Goal: Communication & Community: Answer question/provide support

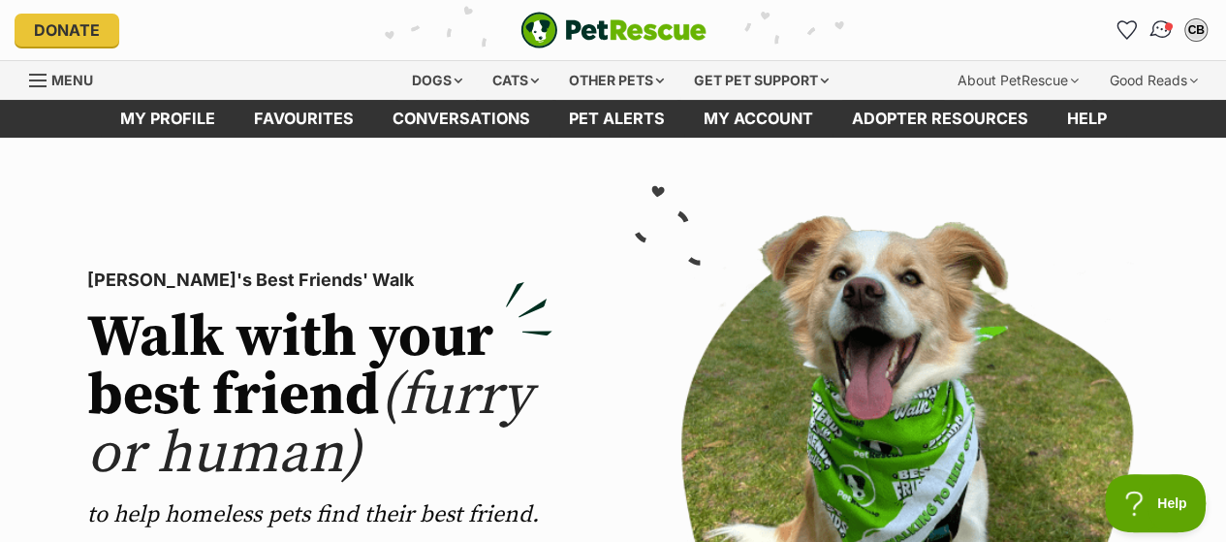
click at [1157, 27] on img "Conversations" at bounding box center [1162, 29] width 26 height 25
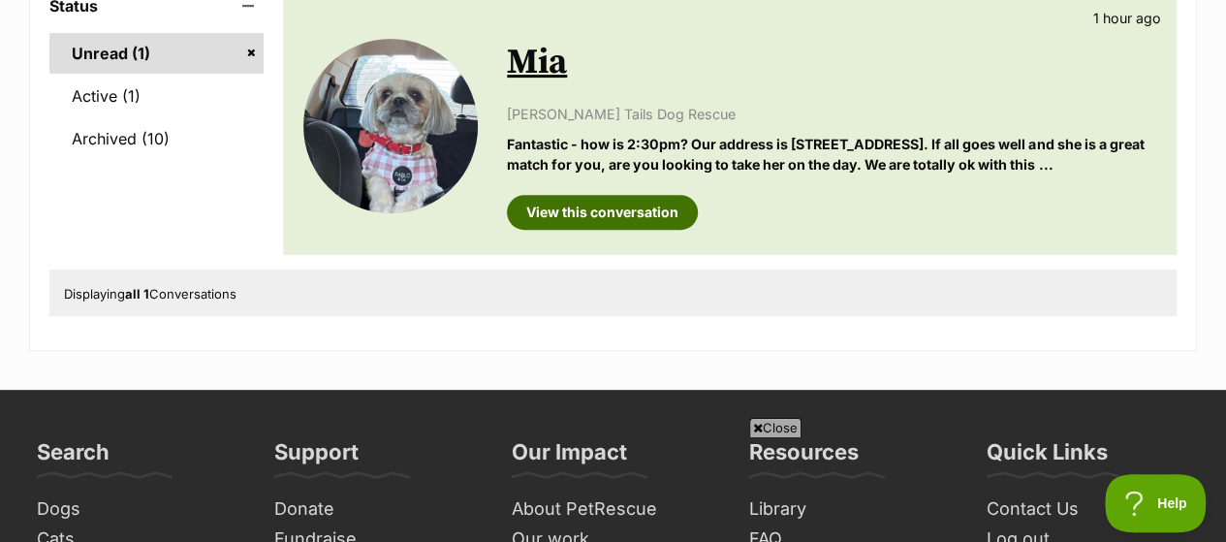
click at [573, 207] on link "View this conversation" at bounding box center [602, 212] width 191 height 35
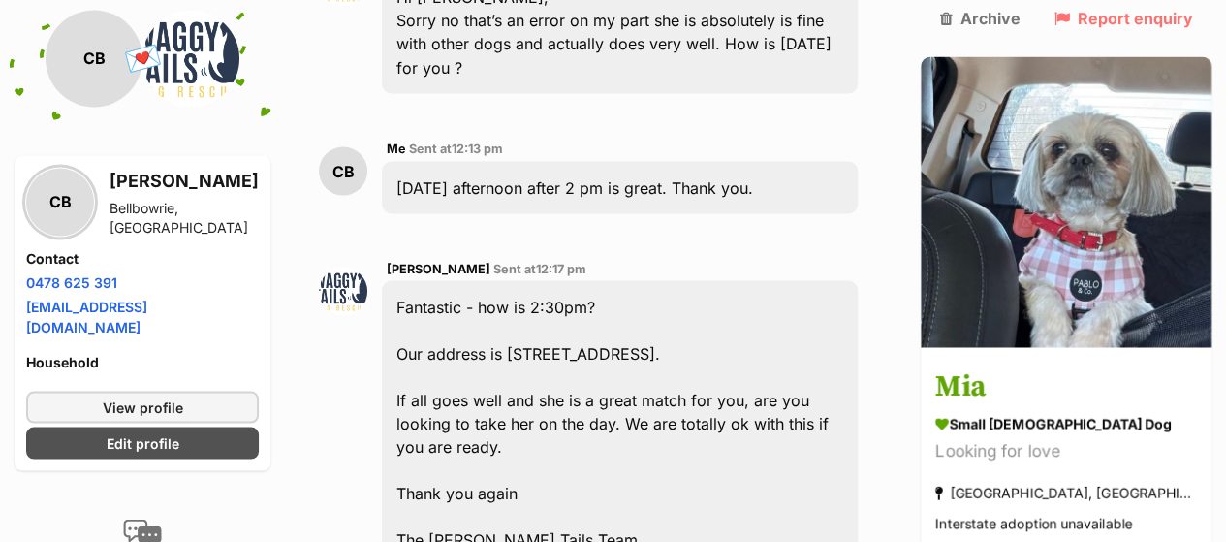
scroll to position [1789, 0]
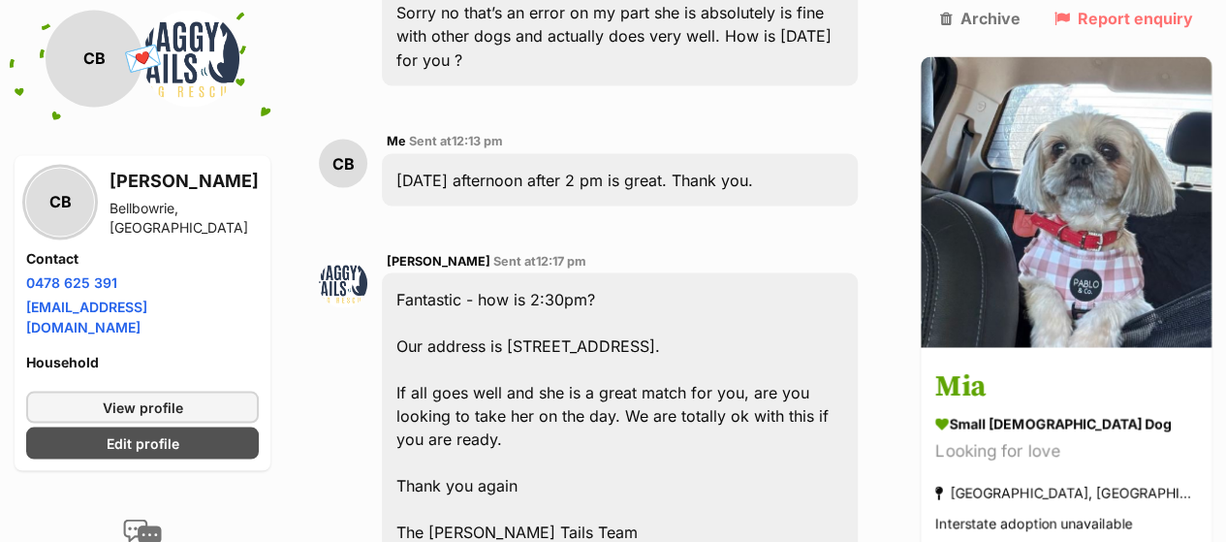
click at [627, 293] on div "Fantastic - how is 2:30pm? Our address is 16 Banbury Court Willowbank. If all g…" at bounding box center [620, 414] width 476 height 285
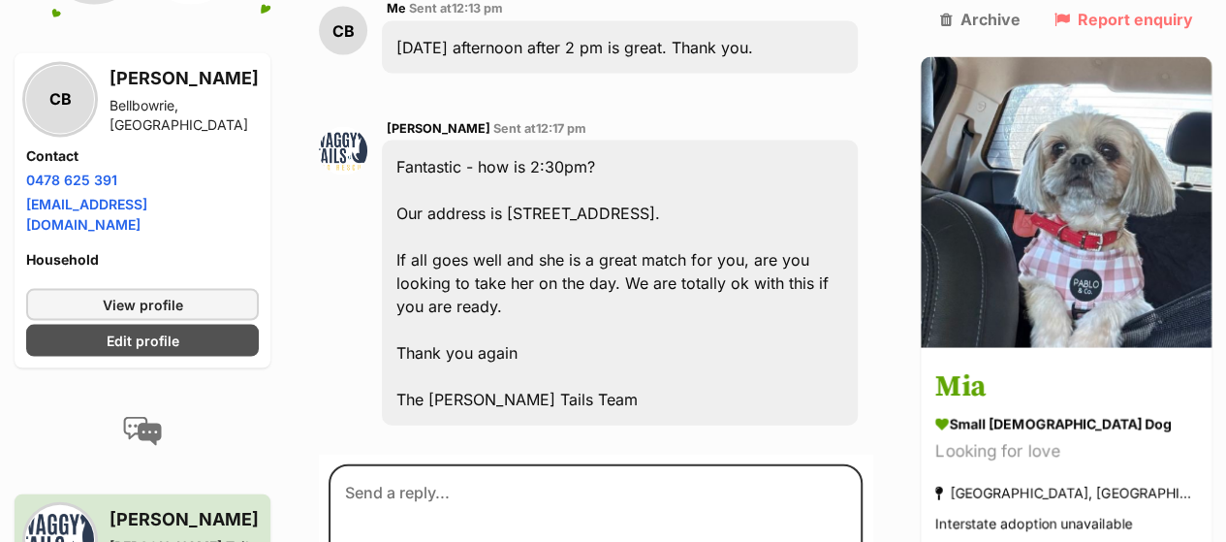
scroll to position [1895, 0]
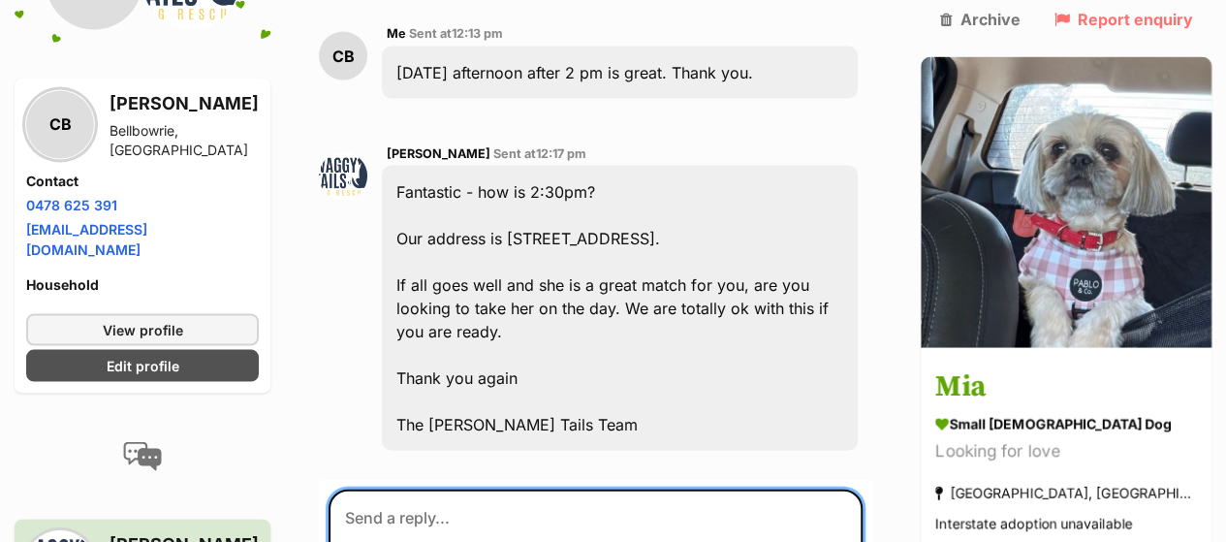
click at [357, 490] on textarea at bounding box center [596, 548] width 534 height 116
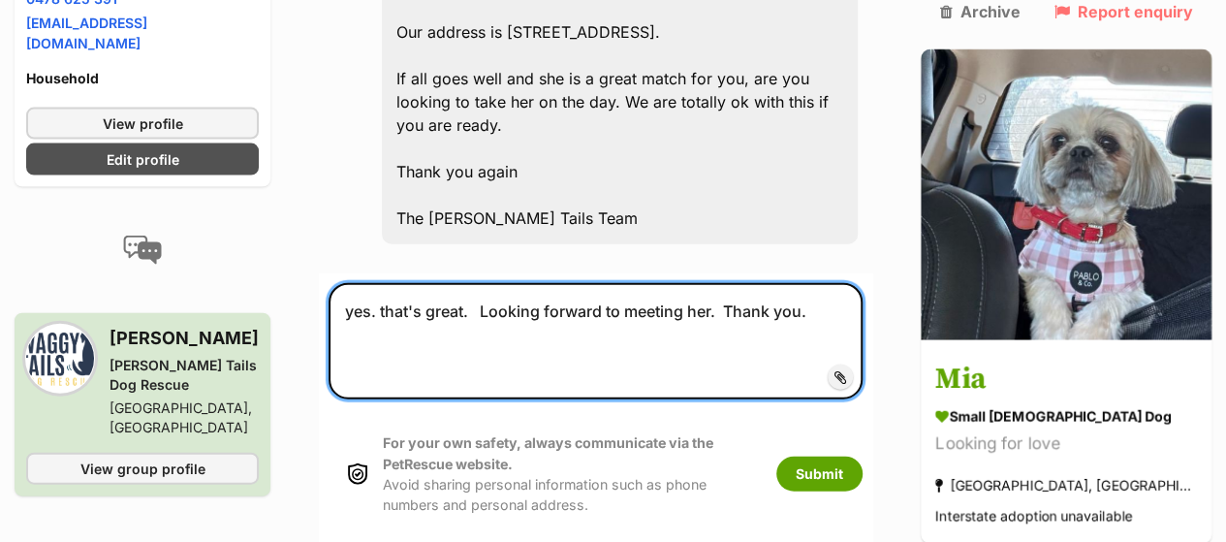
scroll to position [2060, 0]
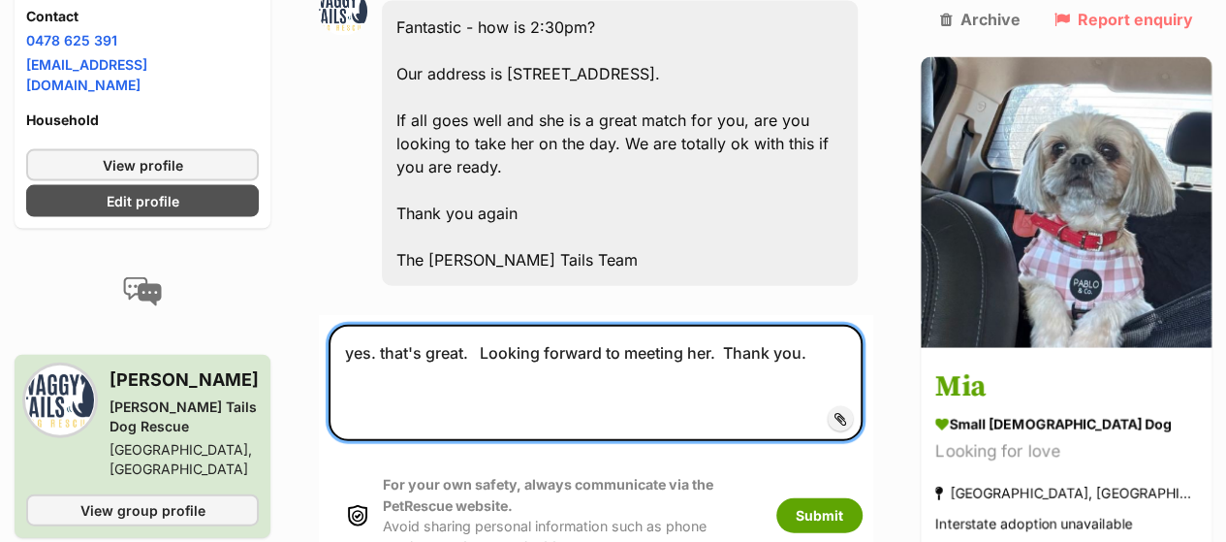
click at [353, 325] on textarea "yes. that's great. Looking forward to meeting her. Thank you." at bounding box center [596, 383] width 534 height 116
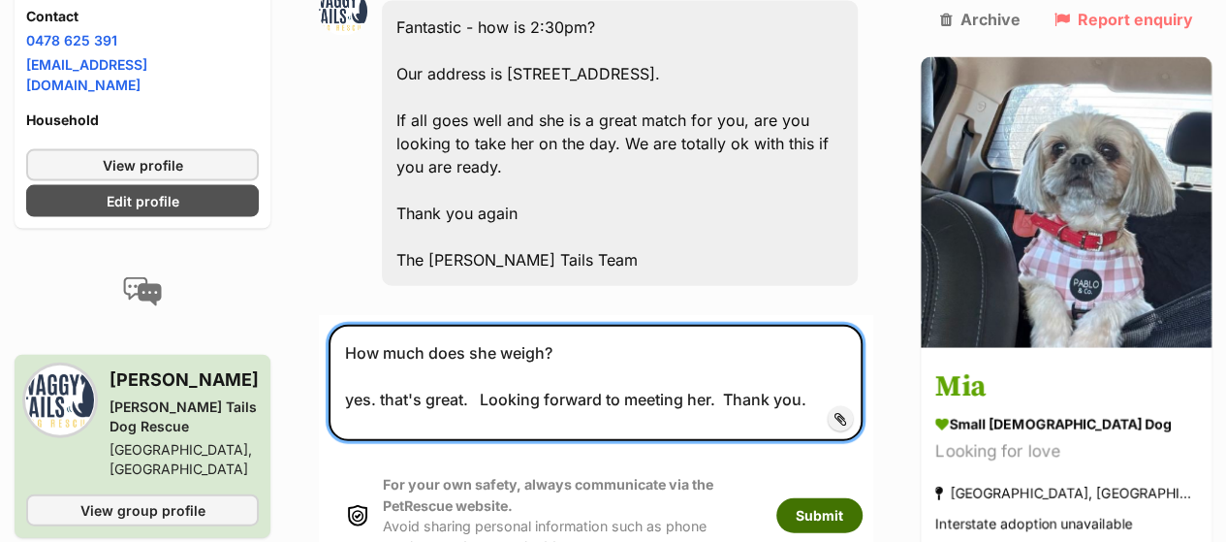
type textarea "How much does she weigh? yes. that's great. Looking forward to meeting her. Tha…"
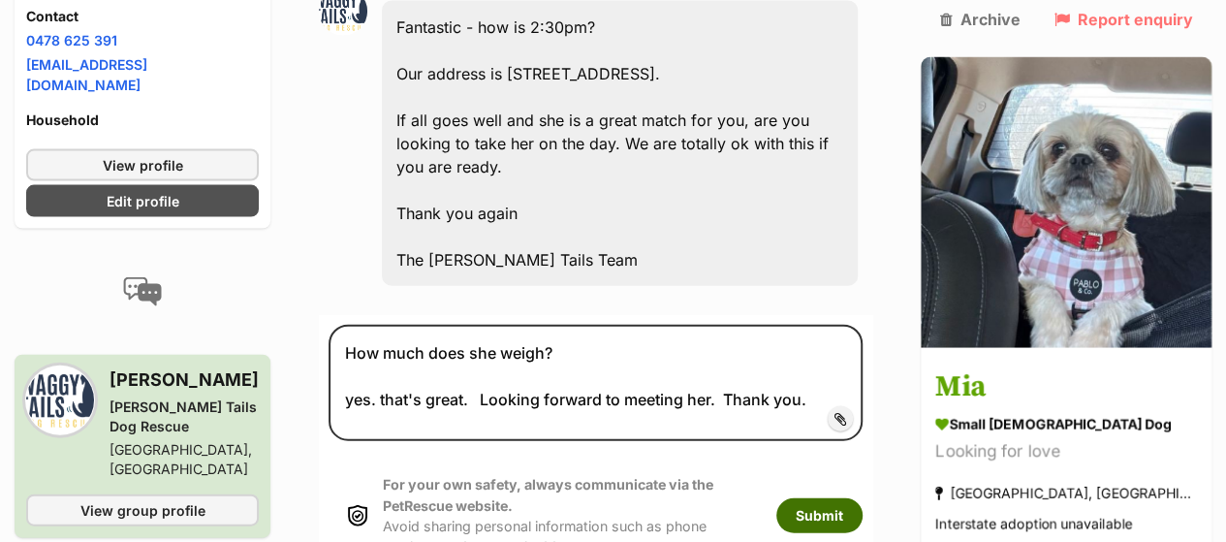
click at [863, 498] on button "Submit" at bounding box center [820, 515] width 86 height 35
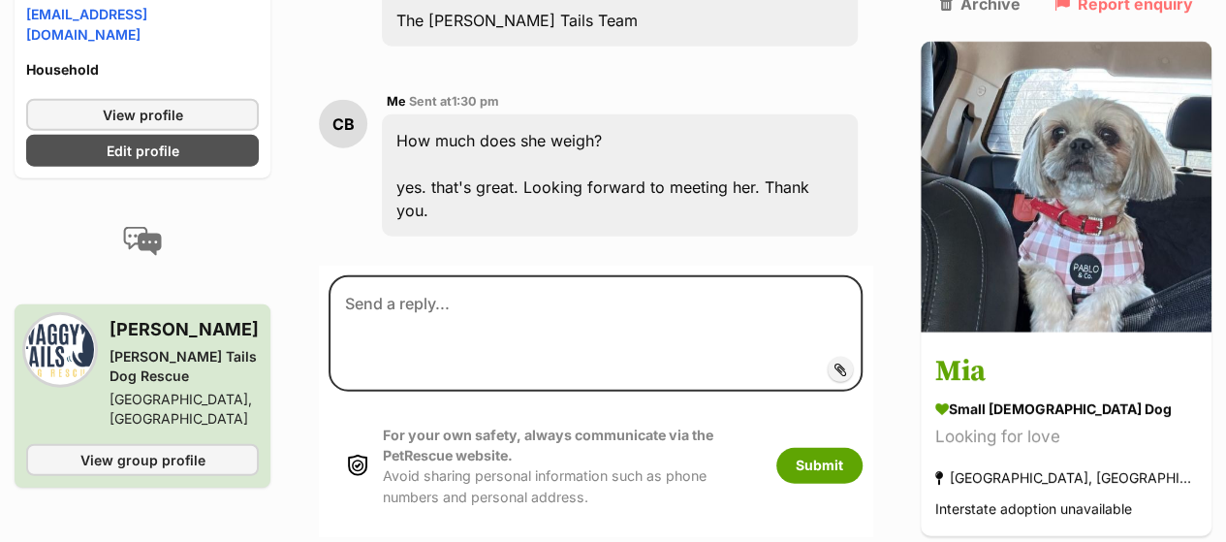
scroll to position [2298, 0]
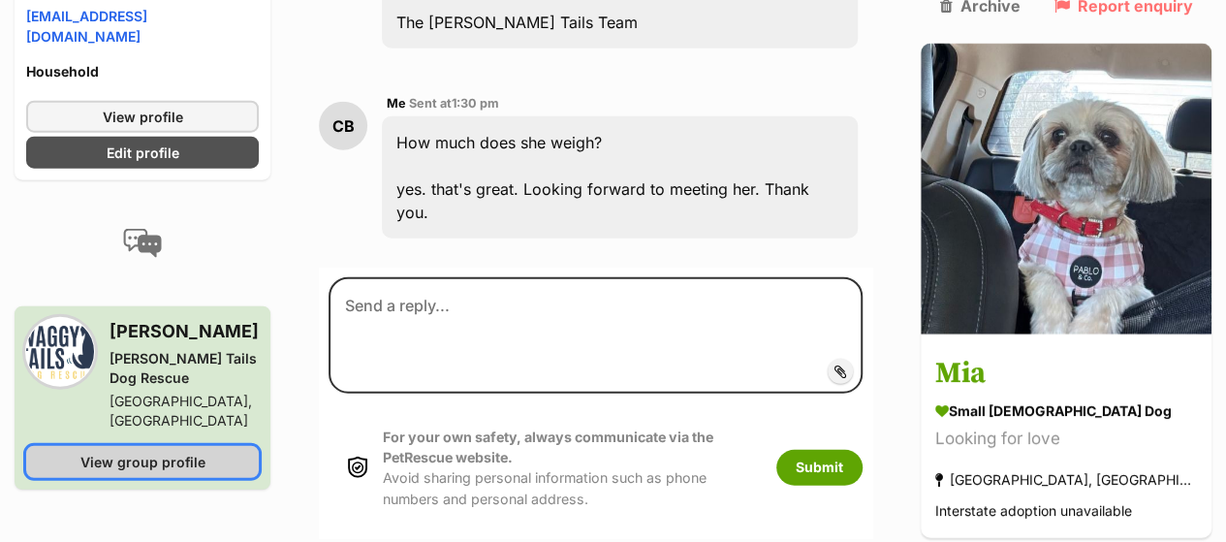
click at [112, 452] on span "View group profile" at bounding box center [142, 462] width 125 height 20
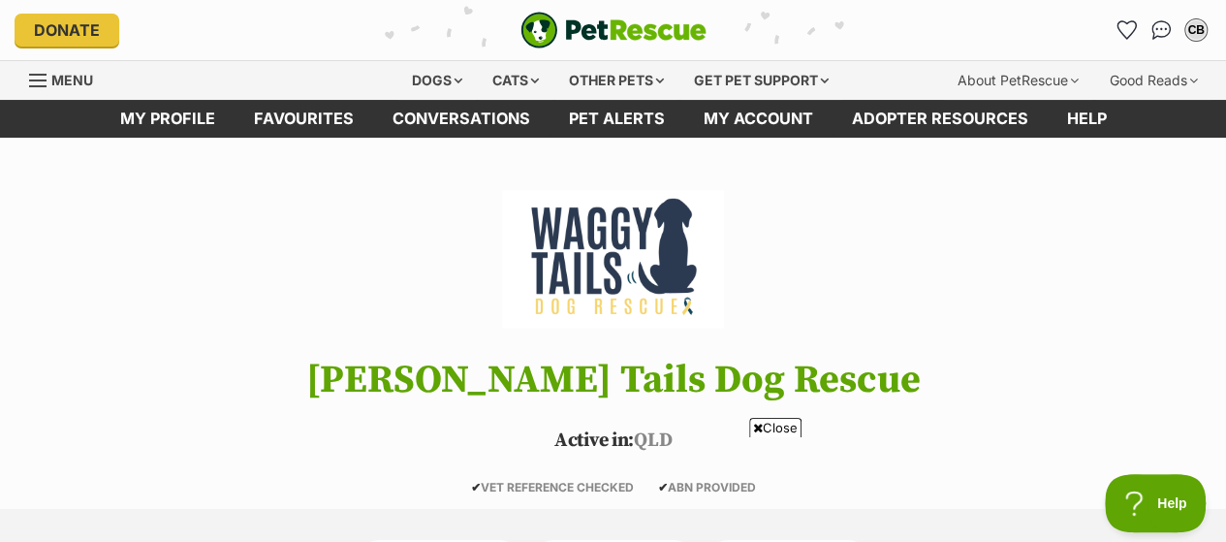
scroll to position [310, 0]
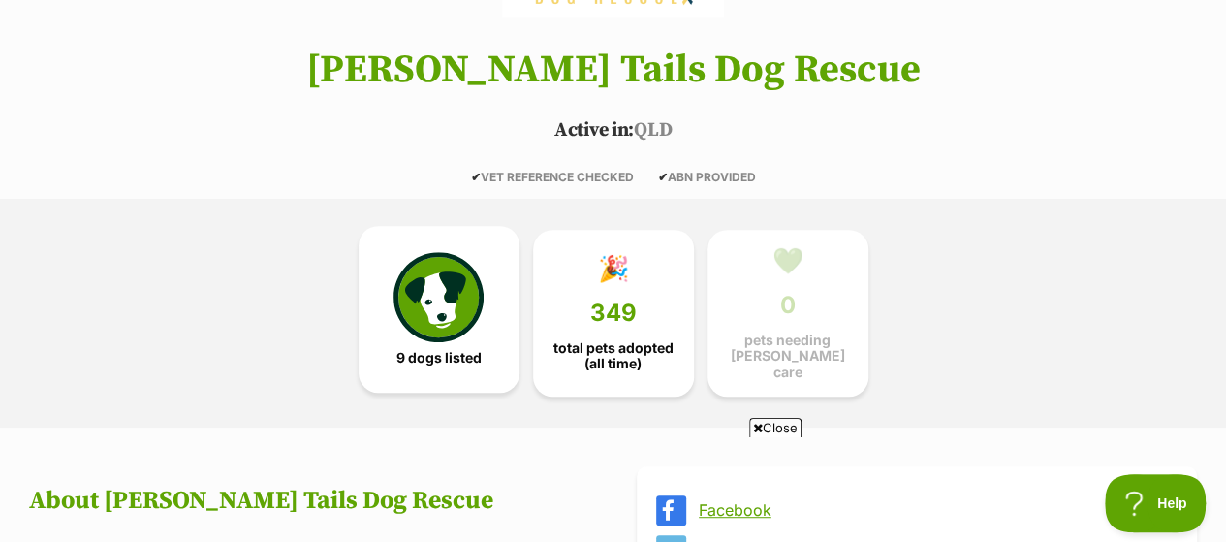
click at [429, 295] on img at bounding box center [438, 296] width 89 height 89
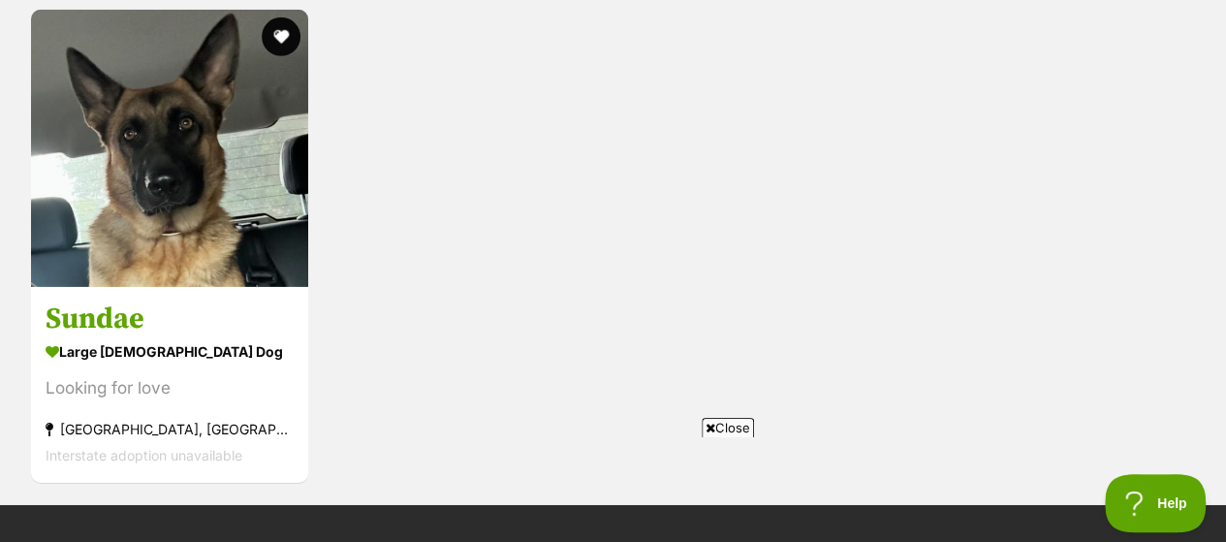
scroll to position [3058, 0]
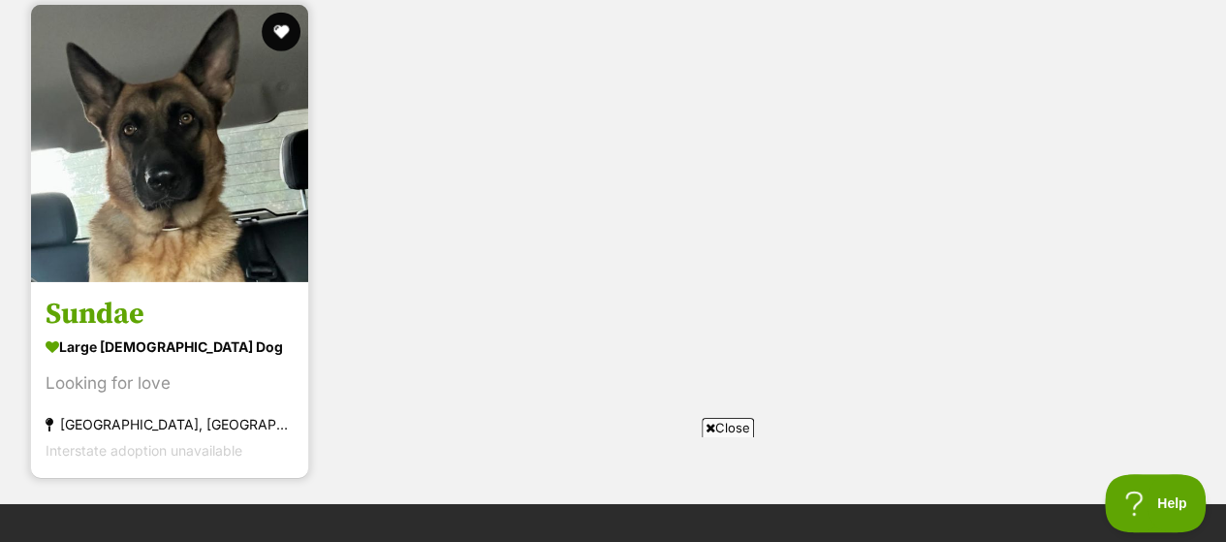
click at [175, 230] on img at bounding box center [169, 143] width 277 height 277
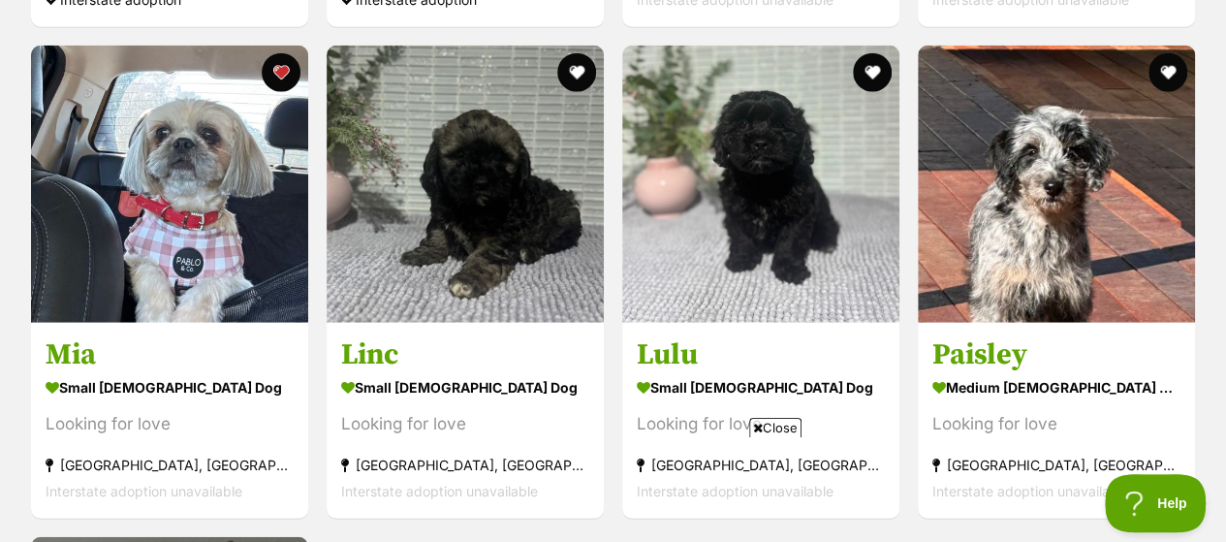
scroll to position [2528, 0]
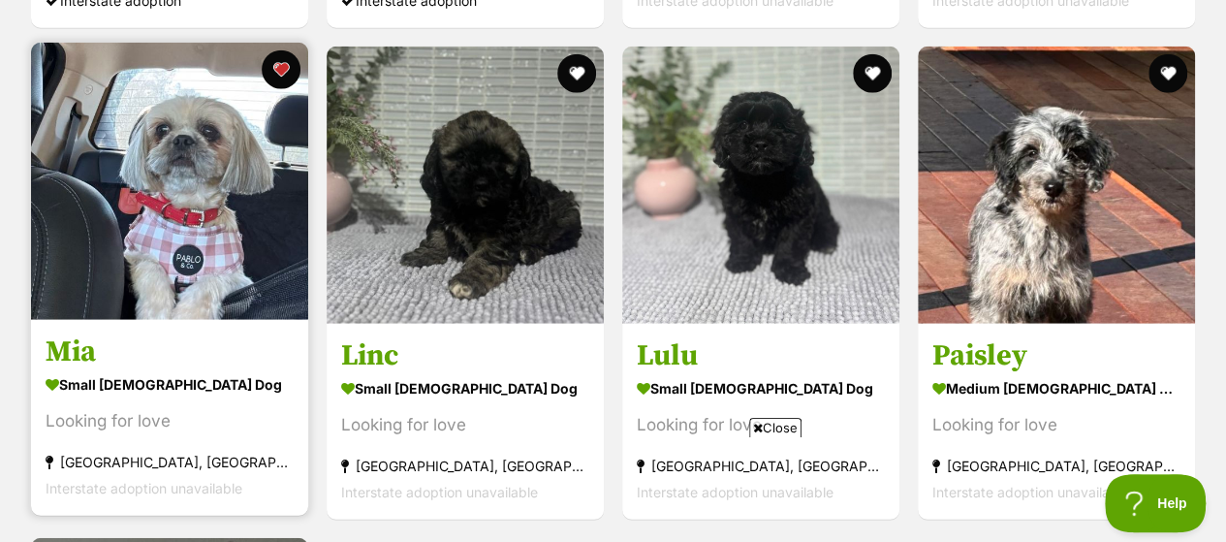
click at [93, 189] on img at bounding box center [169, 181] width 277 height 277
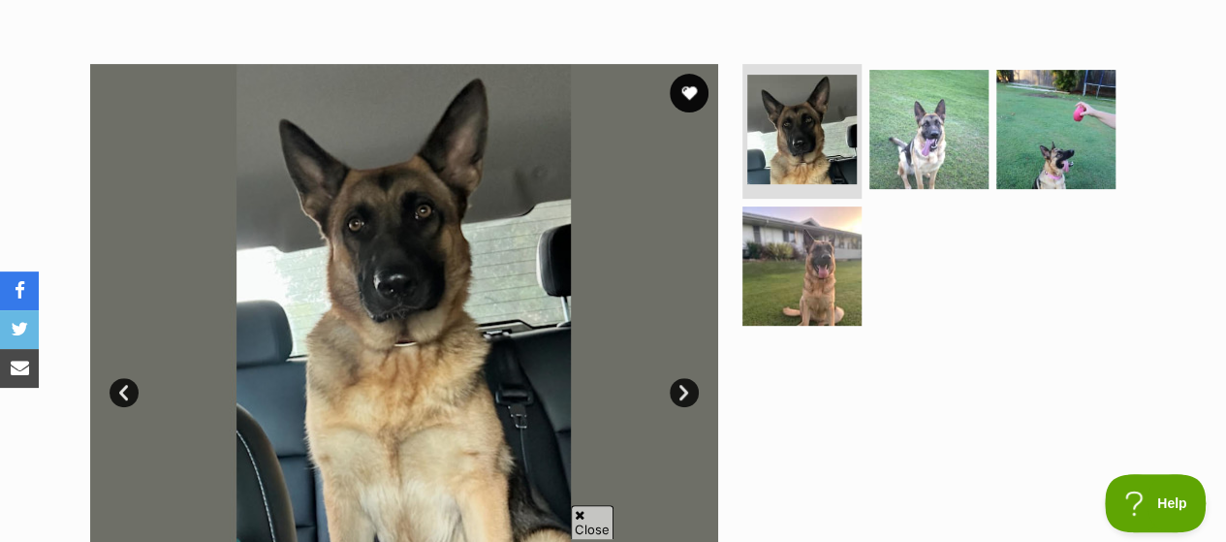
click at [688, 400] on link "Next" at bounding box center [684, 392] width 29 height 29
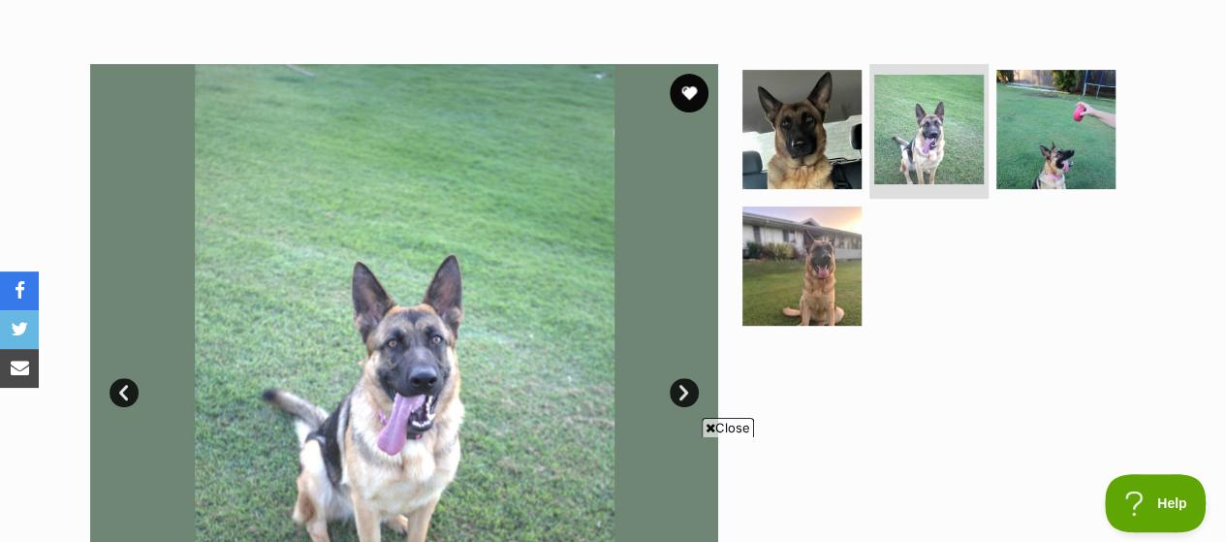
click at [688, 400] on link "Next" at bounding box center [684, 392] width 29 height 29
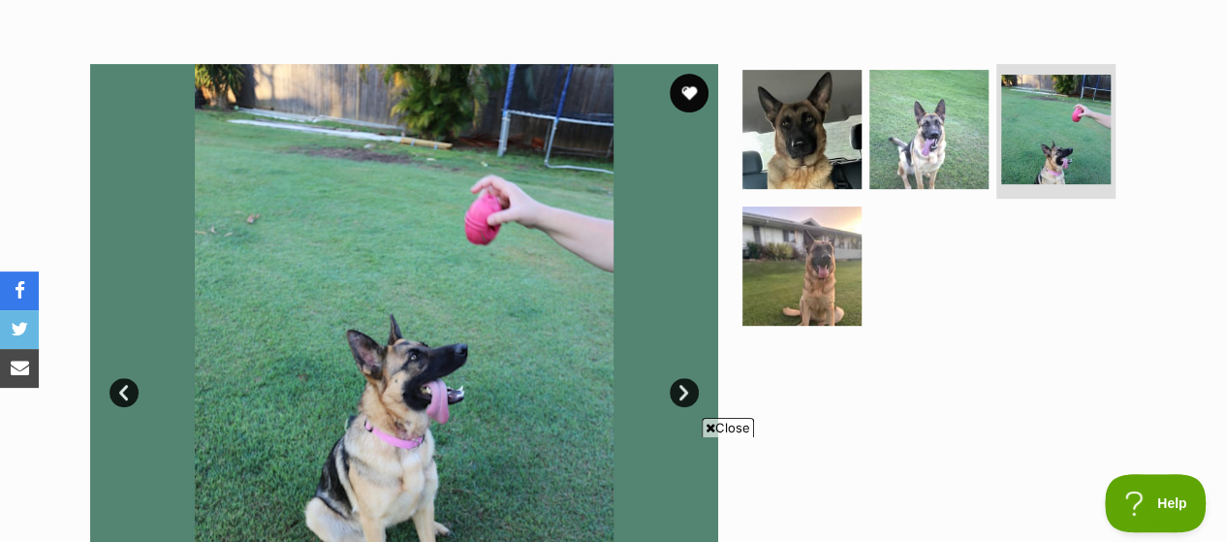
click at [688, 400] on link "Next" at bounding box center [684, 392] width 29 height 29
